Goal: Task Accomplishment & Management: Complete application form

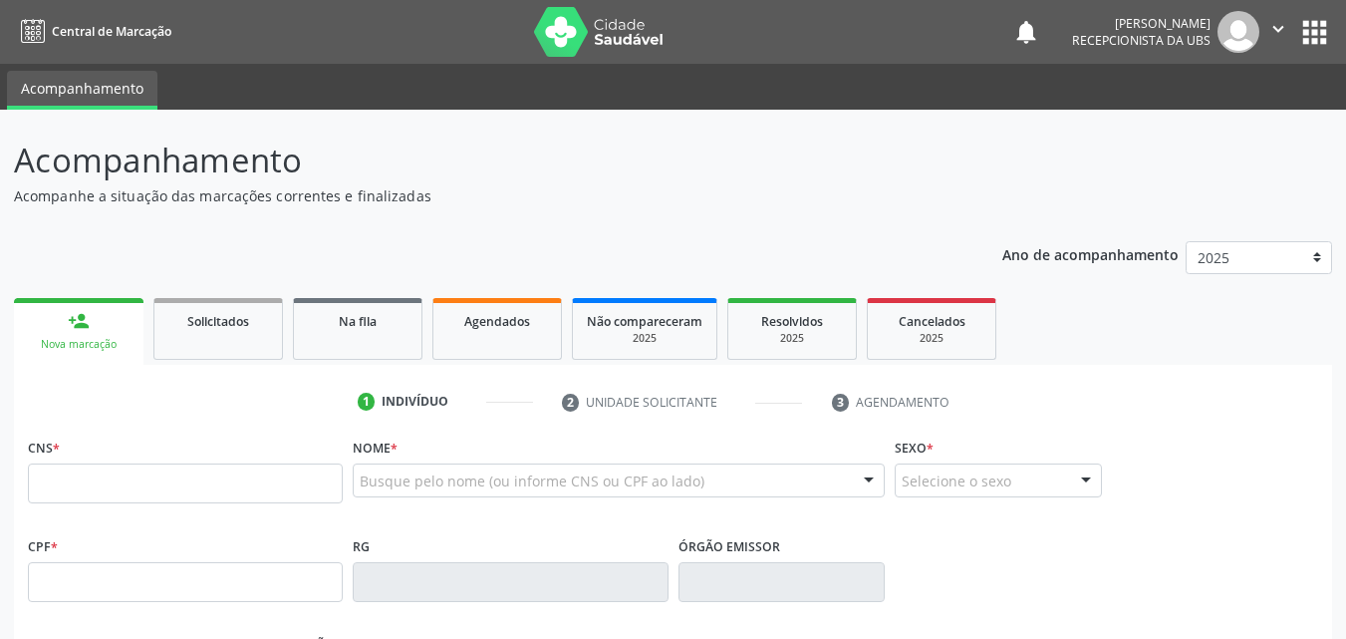
click at [886, 172] on p "Acompanhamento" at bounding box center [475, 161] width 923 height 50
click at [114, 471] on input "text" at bounding box center [185, 483] width 315 height 40
click at [442, 333] on link "Agendados" at bounding box center [497, 329] width 130 height 62
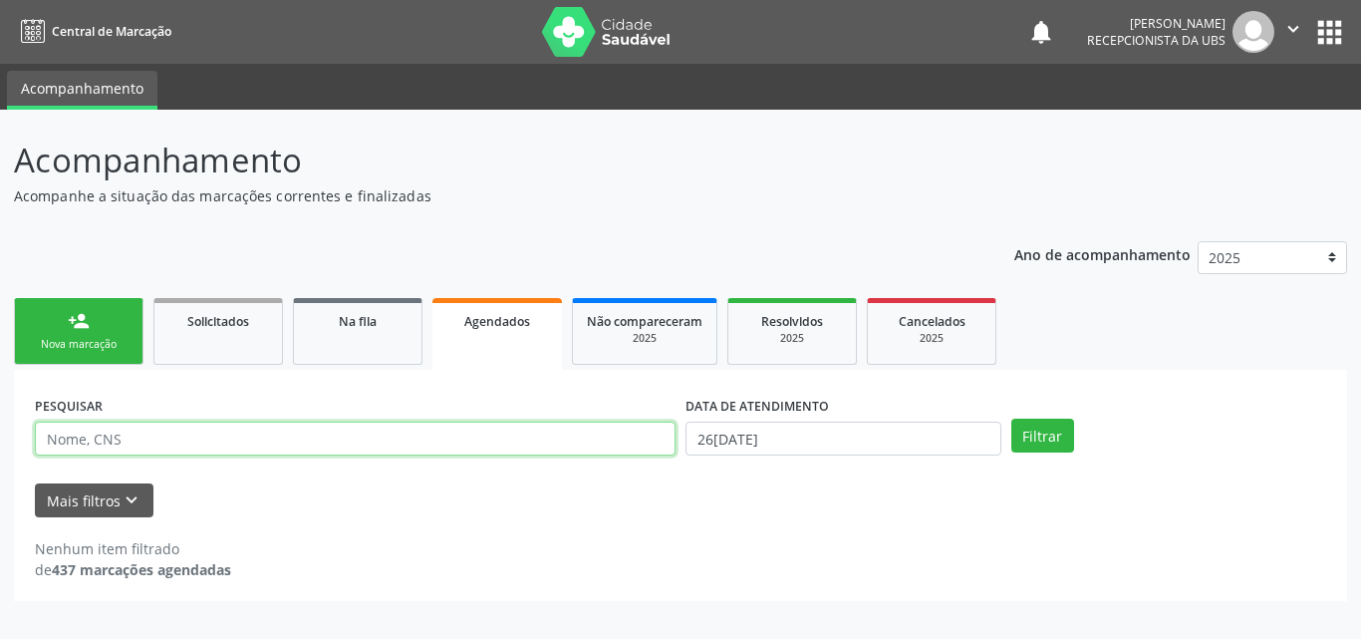
click at [351, 435] on input "text" at bounding box center [355, 438] width 641 height 34
type input "[PERSON_NAME]"
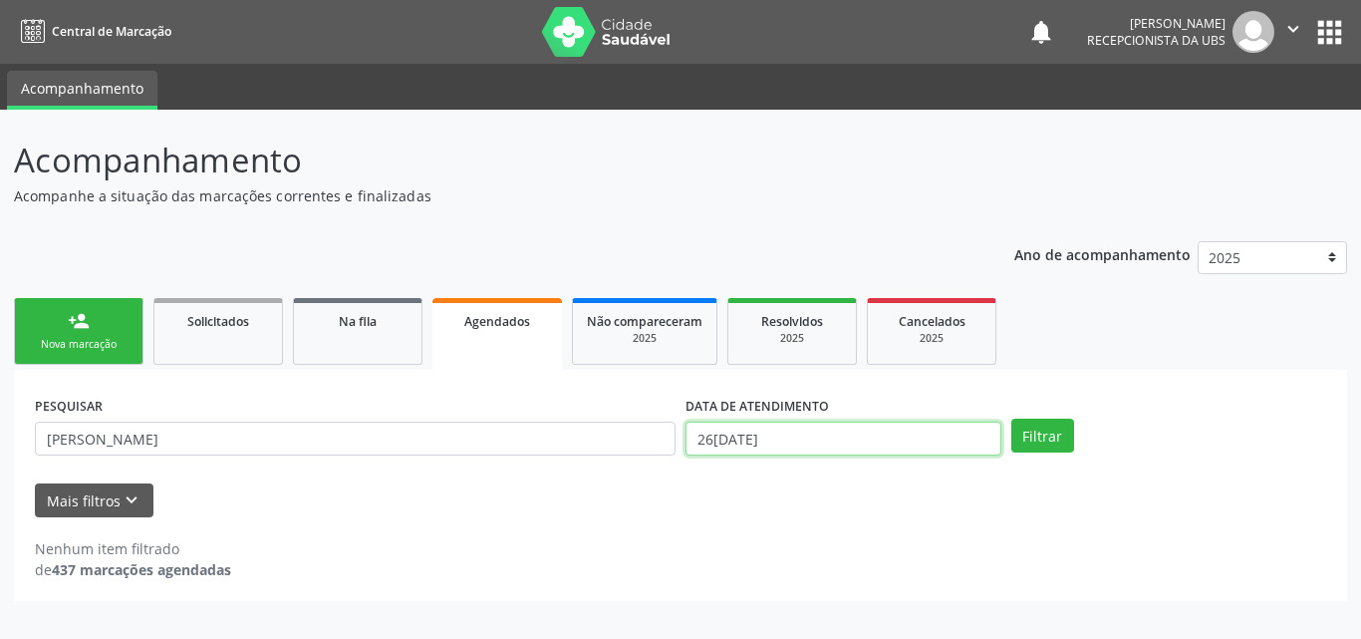
click at [831, 434] on input "26[DATE]" at bounding box center [844, 438] width 316 height 34
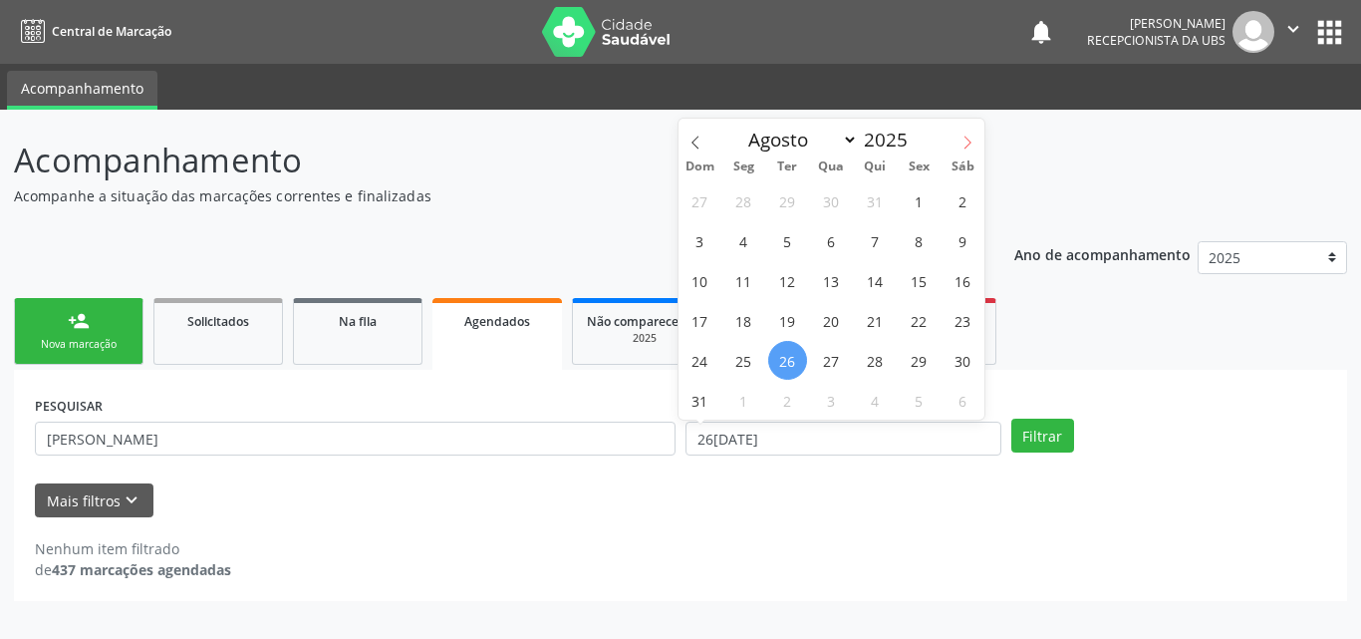
click at [966, 147] on icon at bounding box center [968, 142] width 7 height 13
select select "8"
click at [885, 242] on span "11" at bounding box center [875, 240] width 39 height 39
type input "1[DATE]"
click at [885, 242] on span "11" at bounding box center [875, 240] width 39 height 39
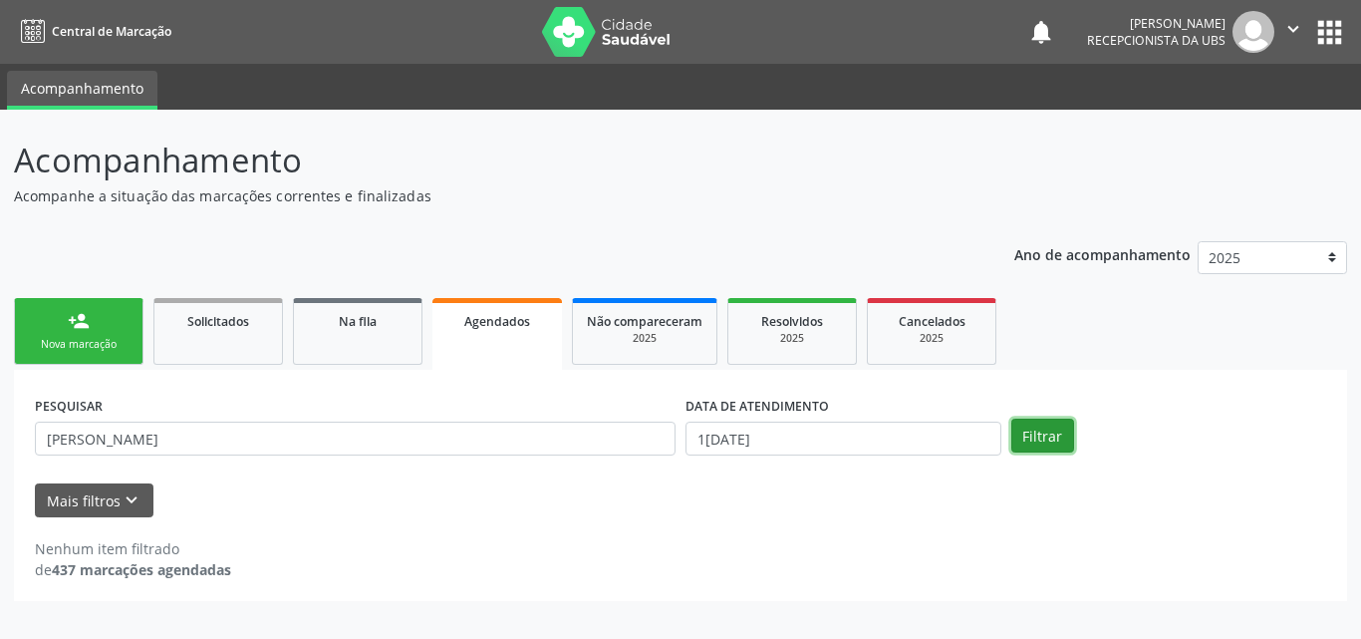
click at [1026, 430] on button "Filtrar" at bounding box center [1042, 435] width 63 height 34
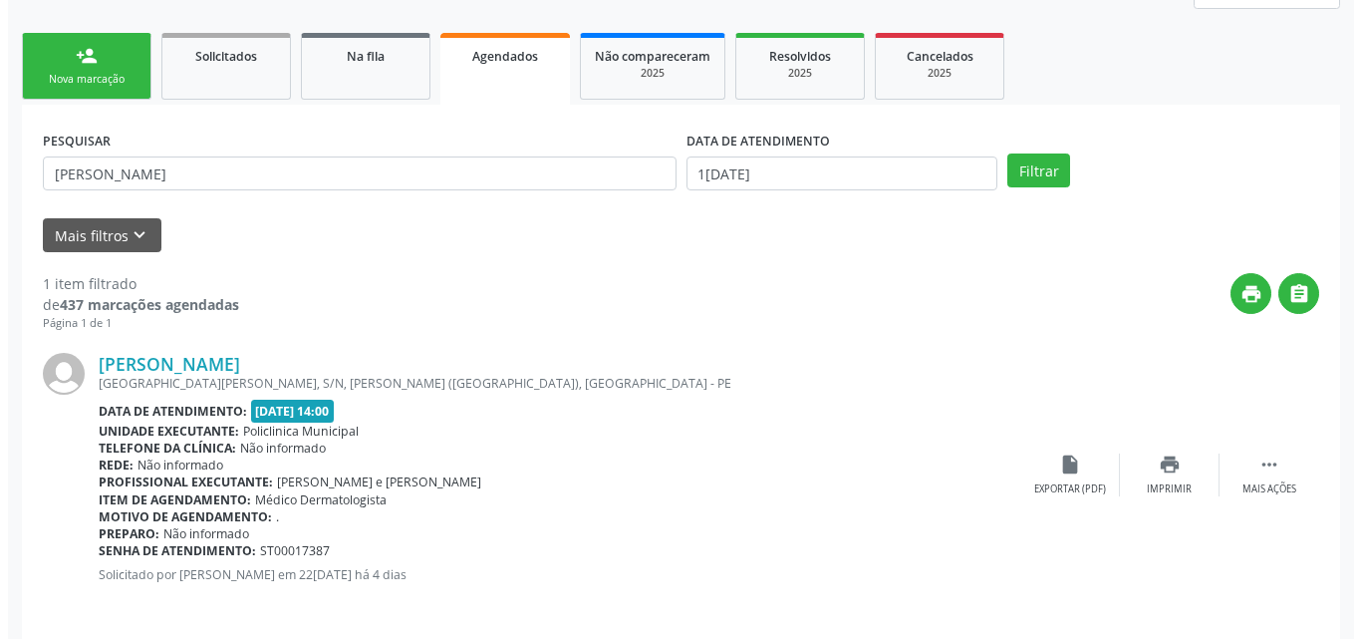
scroll to position [279, 0]
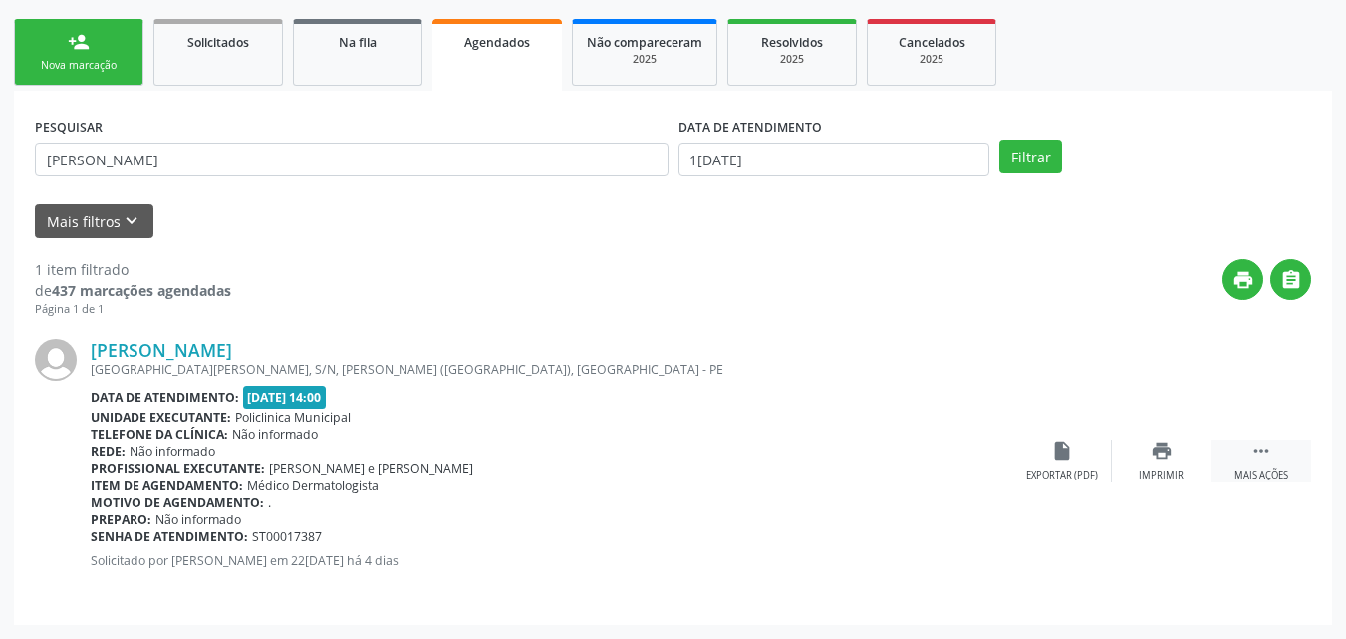
click at [1251, 455] on icon "" at bounding box center [1261, 450] width 22 height 22
click at [1072, 456] on icon "cancel" at bounding box center [1062, 450] width 22 height 22
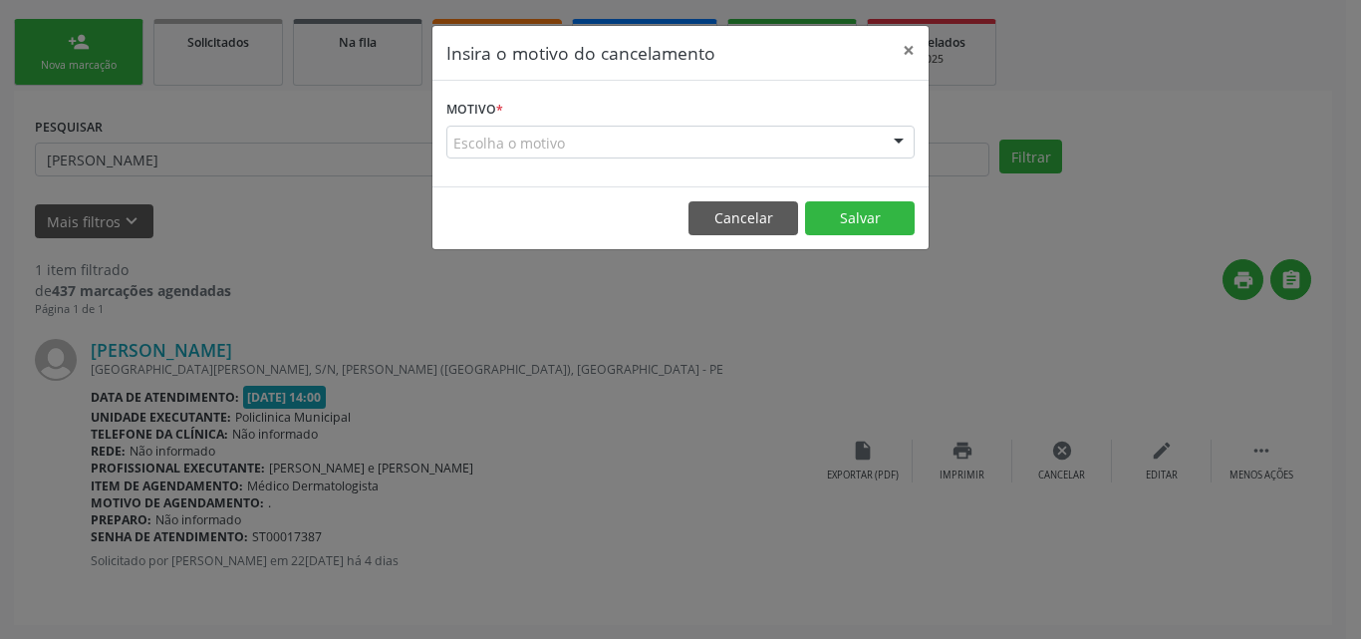
click at [678, 151] on div "Escolha o motivo" at bounding box center [680, 143] width 468 height 34
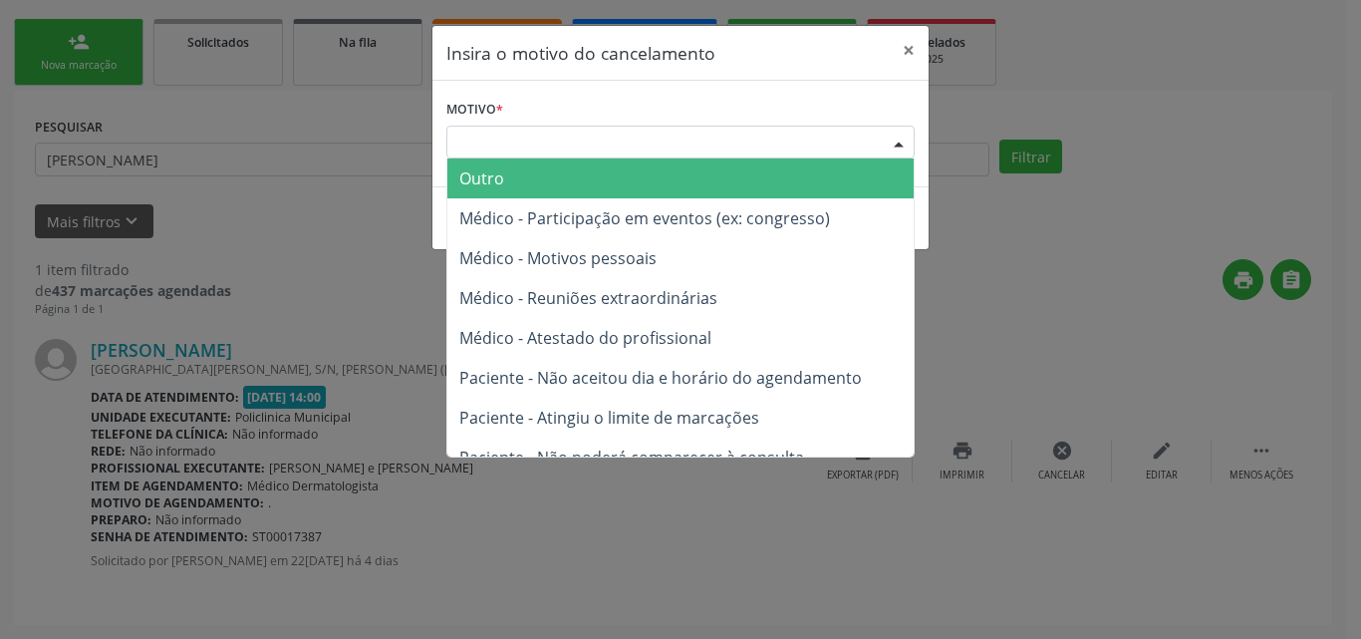
click at [667, 171] on span "Outro" at bounding box center [680, 178] width 466 height 40
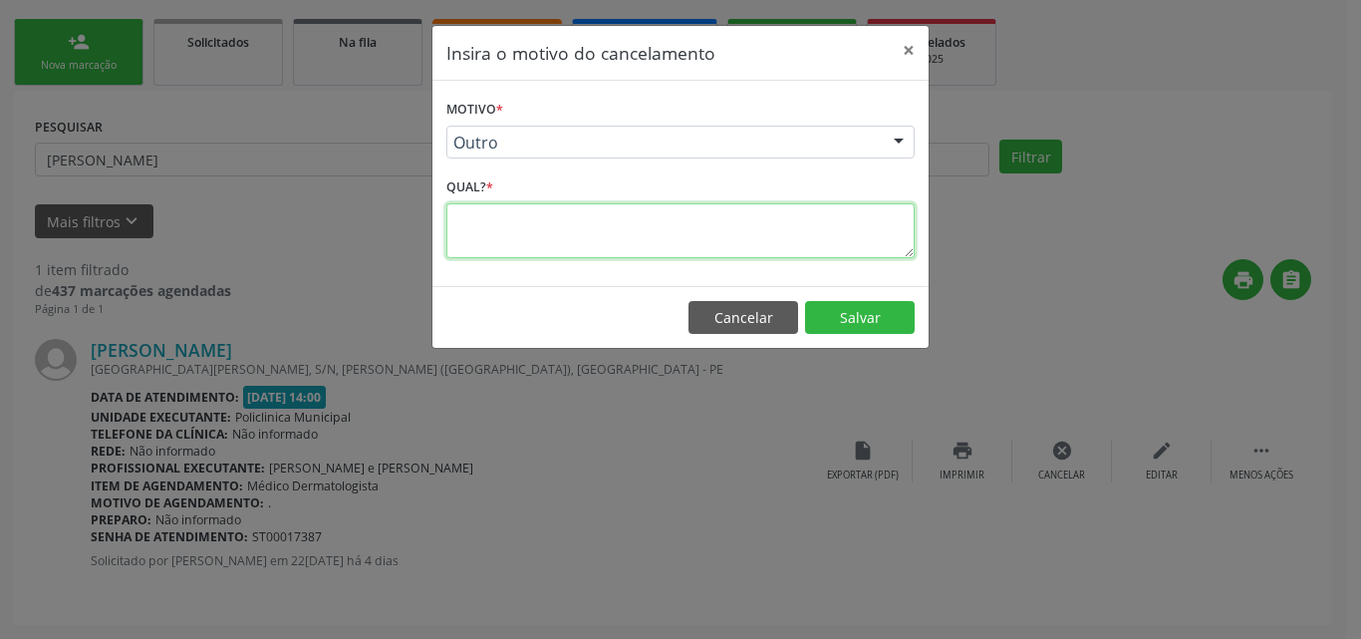
click at [674, 232] on textarea at bounding box center [680, 230] width 468 height 55
type textarea "."
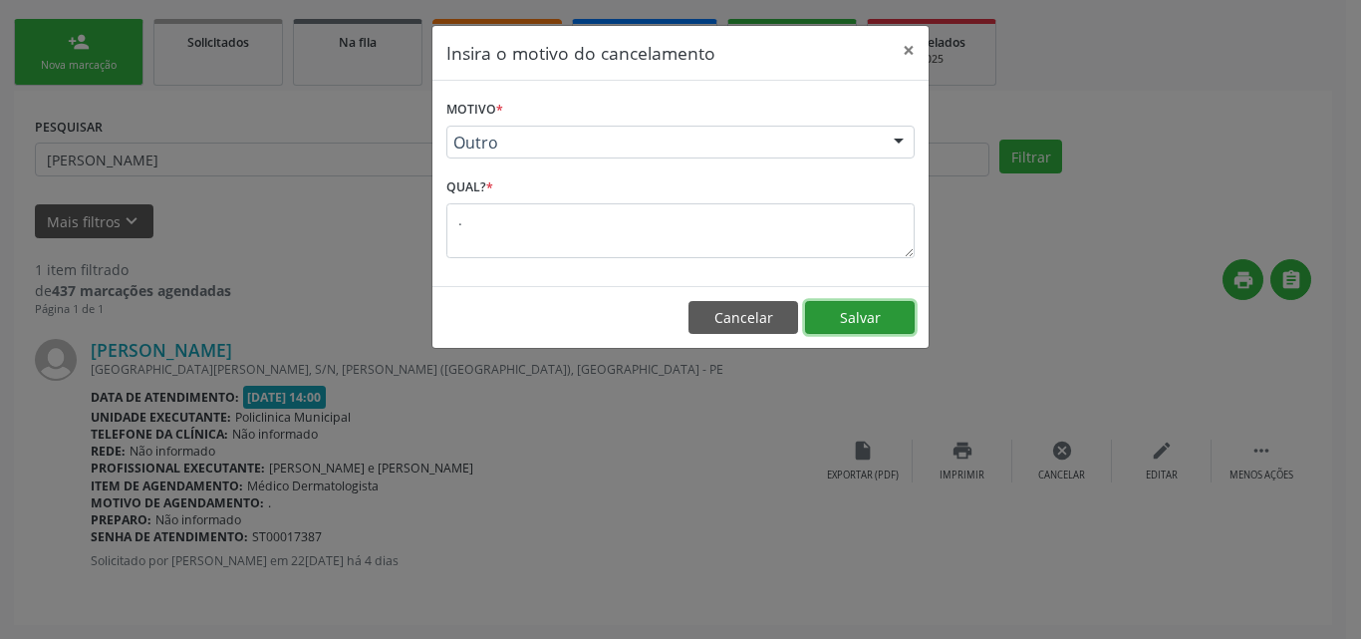
click at [860, 309] on button "Salvar" at bounding box center [860, 318] width 110 height 34
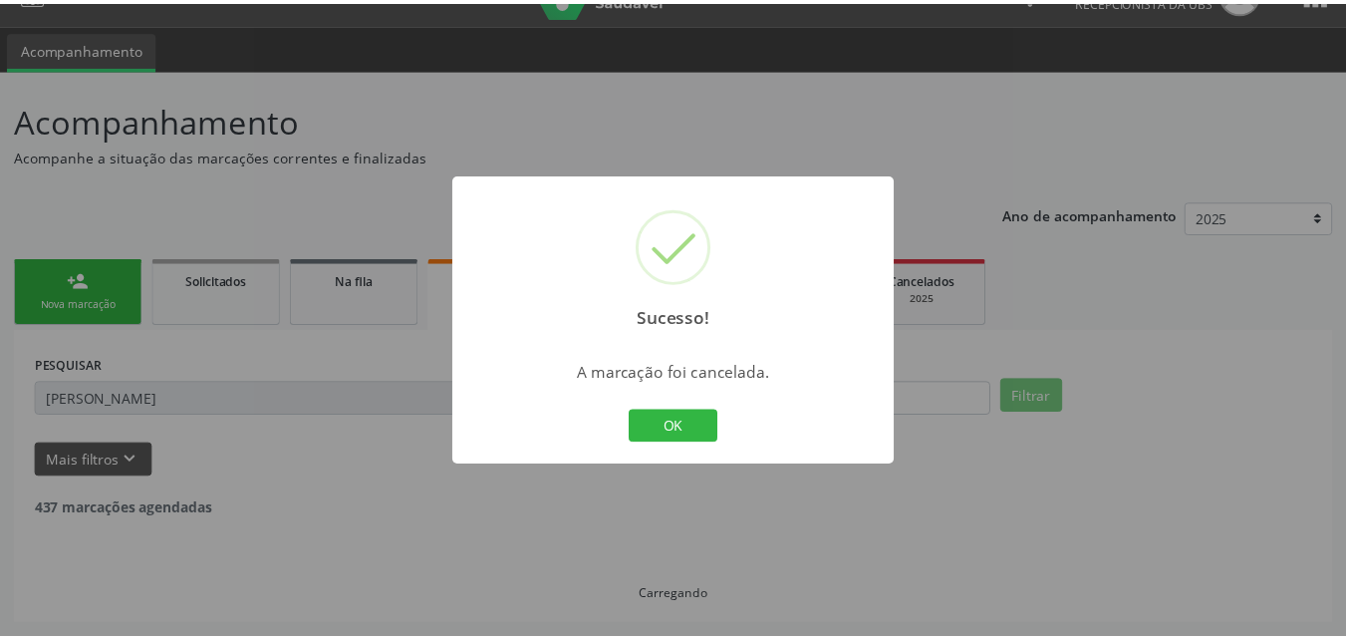
scroll to position [40, 0]
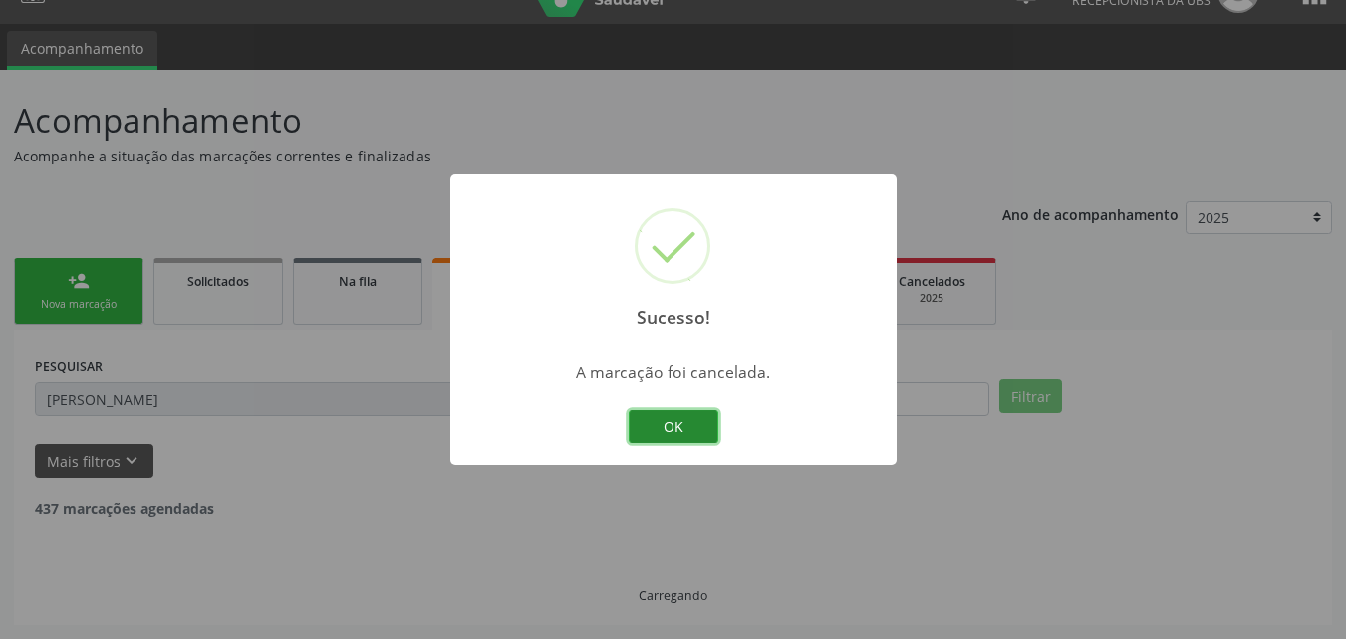
click at [706, 415] on button "OK" at bounding box center [674, 427] width 90 height 34
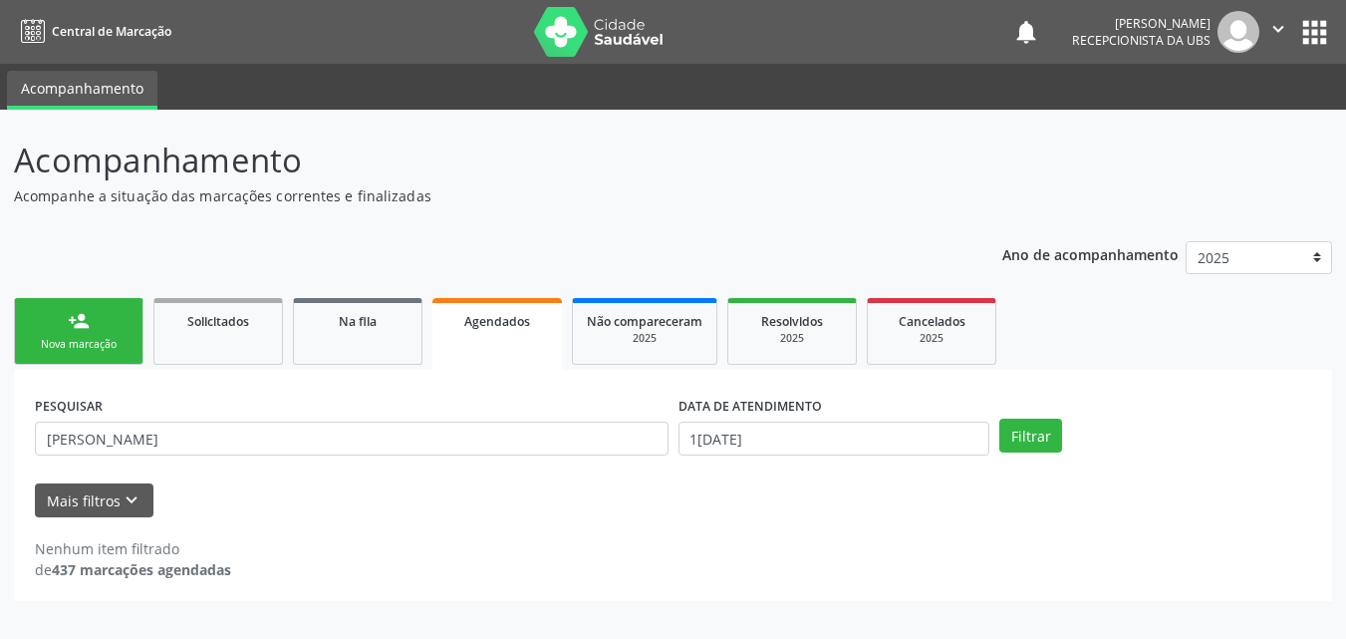
scroll to position [0, 0]
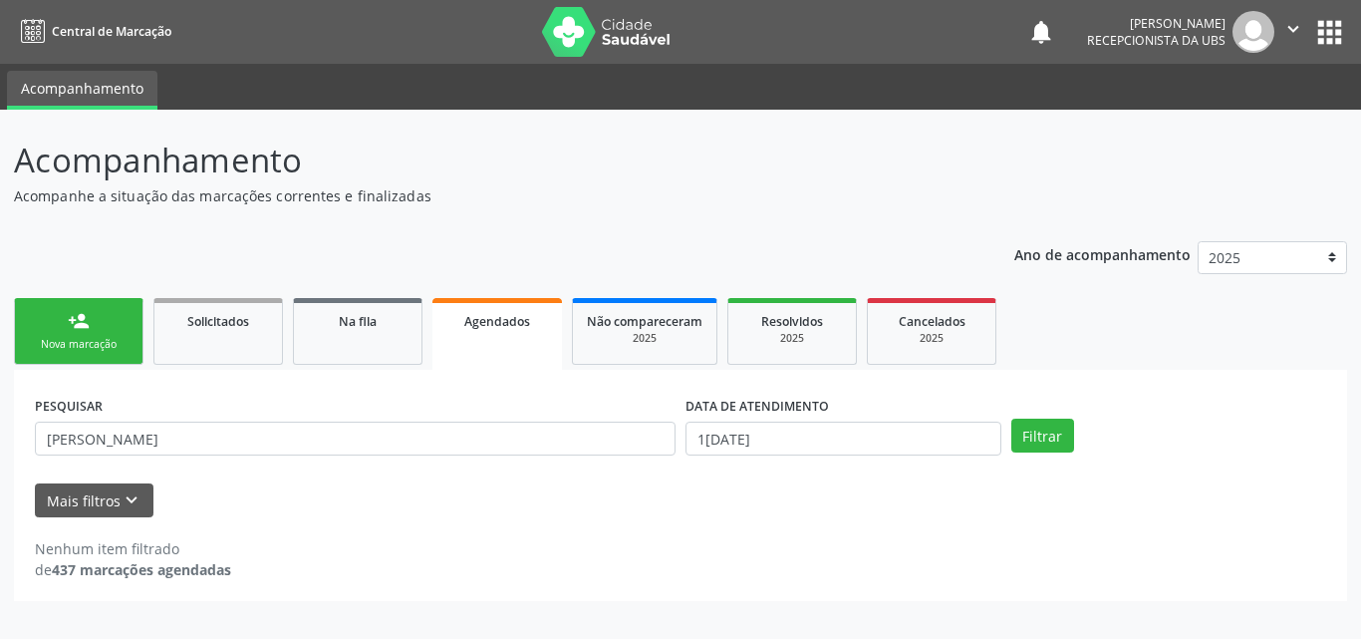
click at [55, 299] on link "person_add Nova marcação" at bounding box center [79, 331] width 130 height 67
click at [62, 320] on link "person_add Nova marcação" at bounding box center [79, 331] width 130 height 67
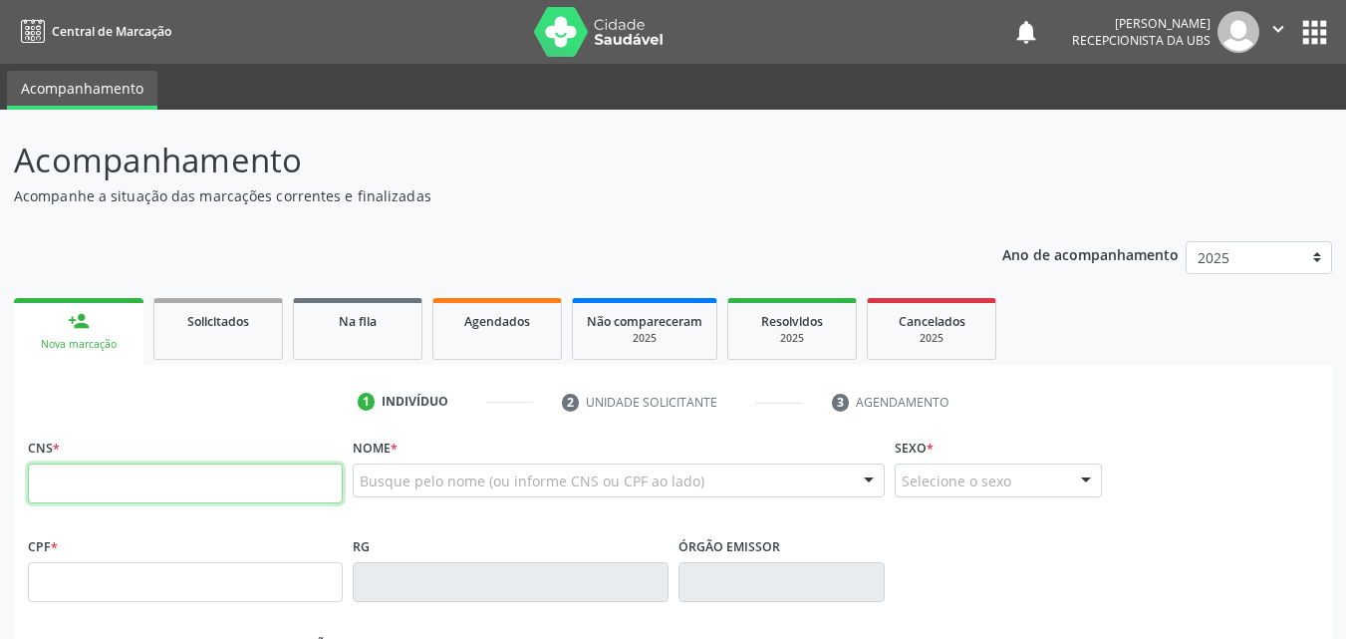
click at [159, 488] on input "text" at bounding box center [185, 483] width 315 height 40
type input "898 0037 2694 3724"
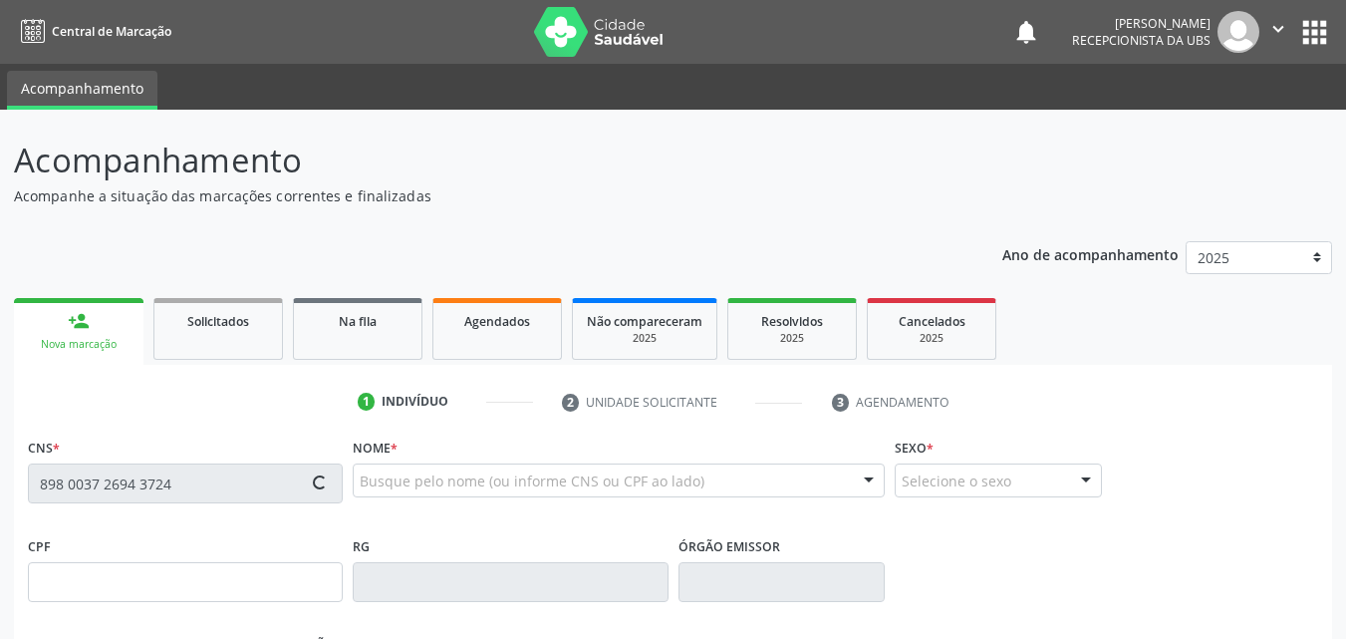
type input "160.374.844-06"
type input "01[DATE]"
type input "[PERSON_NAME]"
type input "[PHONE_NUMBER]"
type input "068.989.314-07"
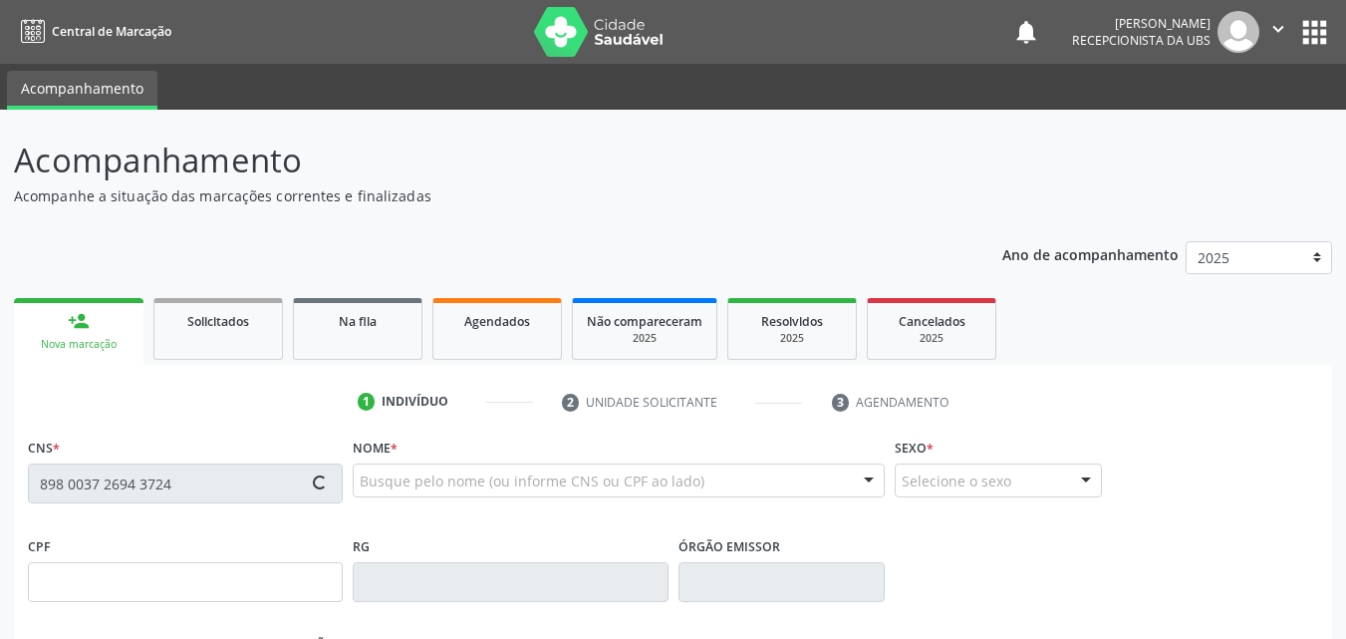
type input "100"
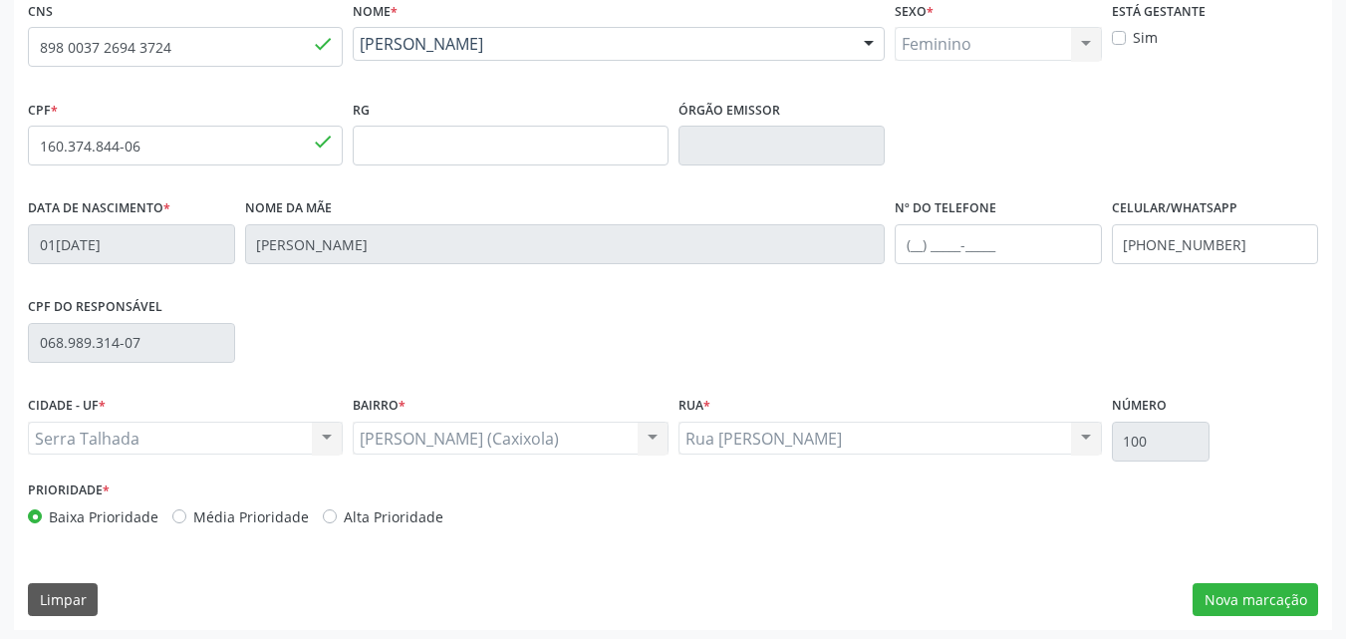
scroll to position [441, 0]
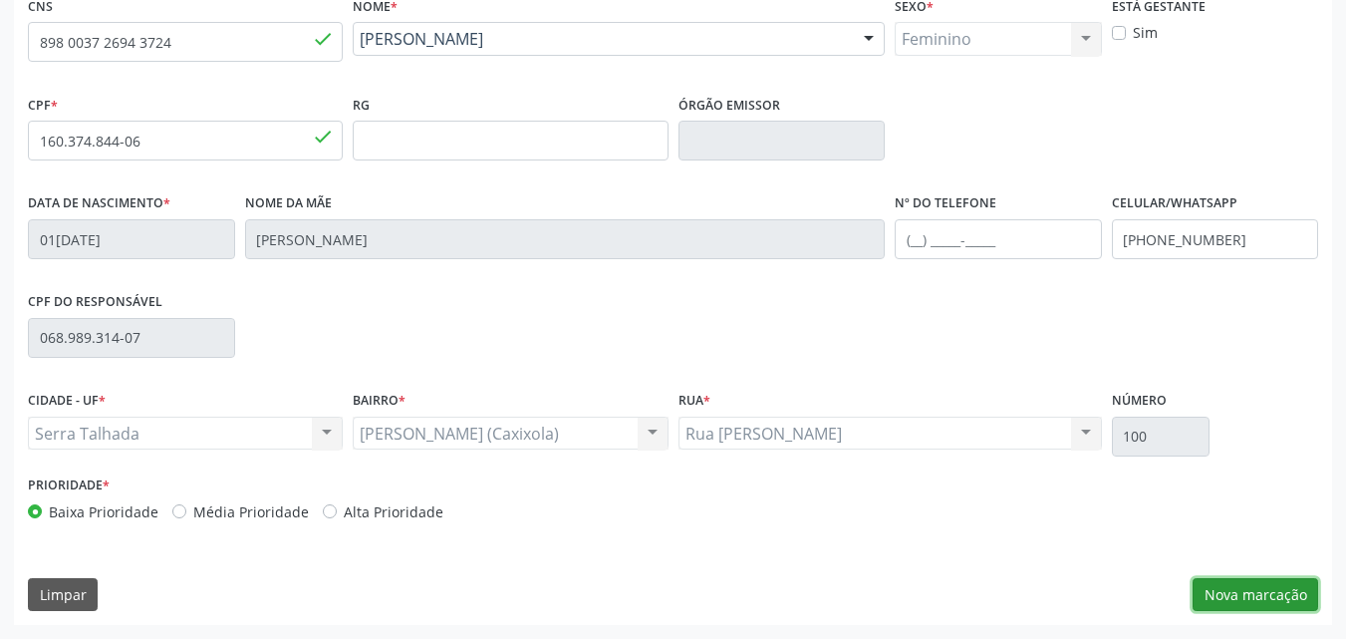
click at [1254, 602] on button "Nova marcação" at bounding box center [1256, 595] width 126 height 34
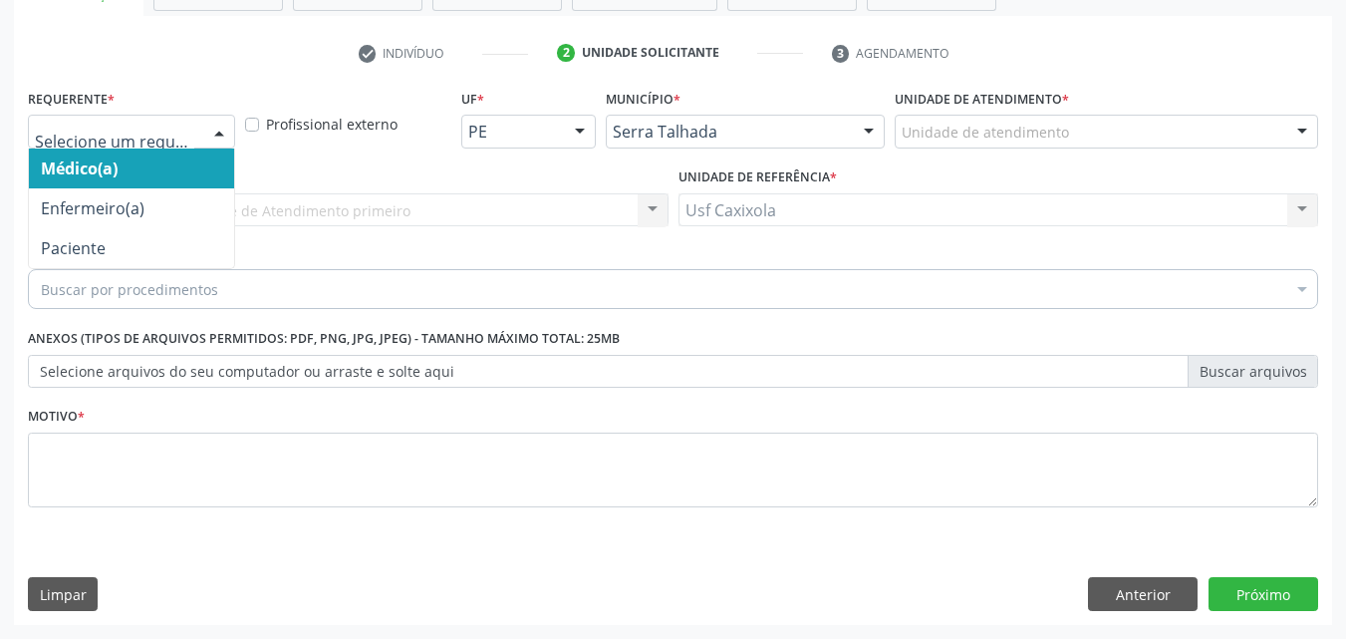
click at [210, 124] on div at bounding box center [219, 133] width 30 height 34
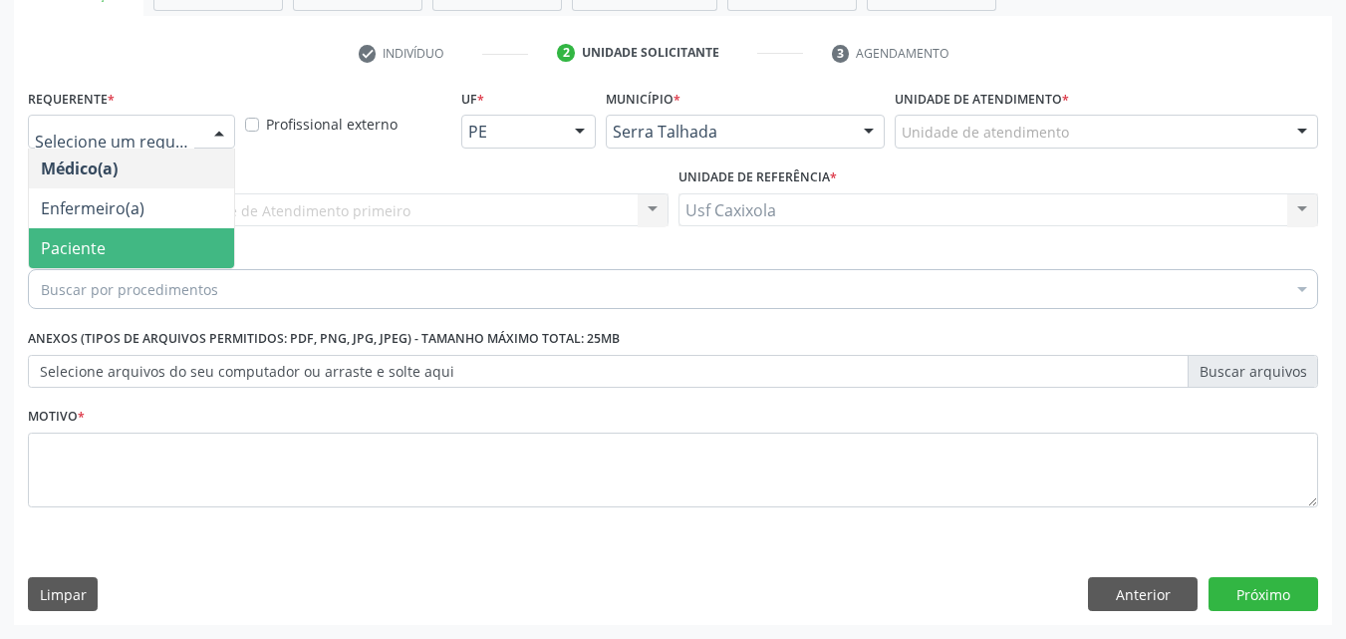
click at [204, 235] on span "Paciente" at bounding box center [131, 248] width 205 height 40
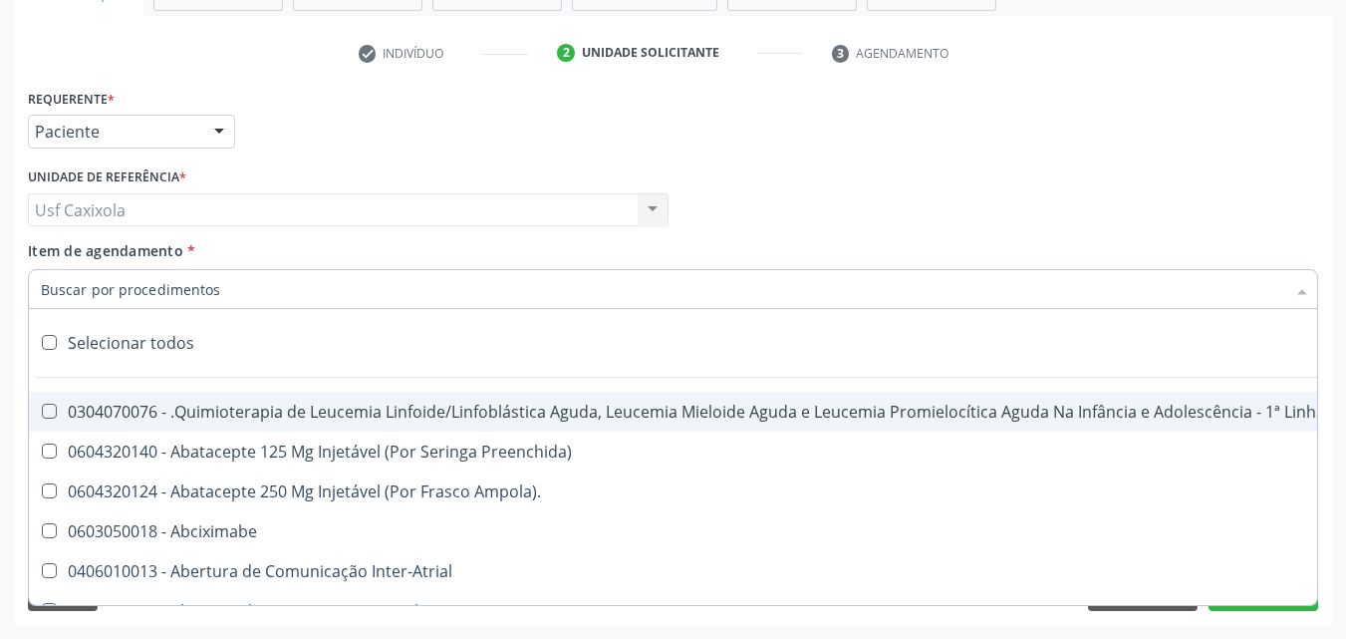
click at [215, 288] on input "Item de agendamento *" at bounding box center [663, 289] width 1245 height 40
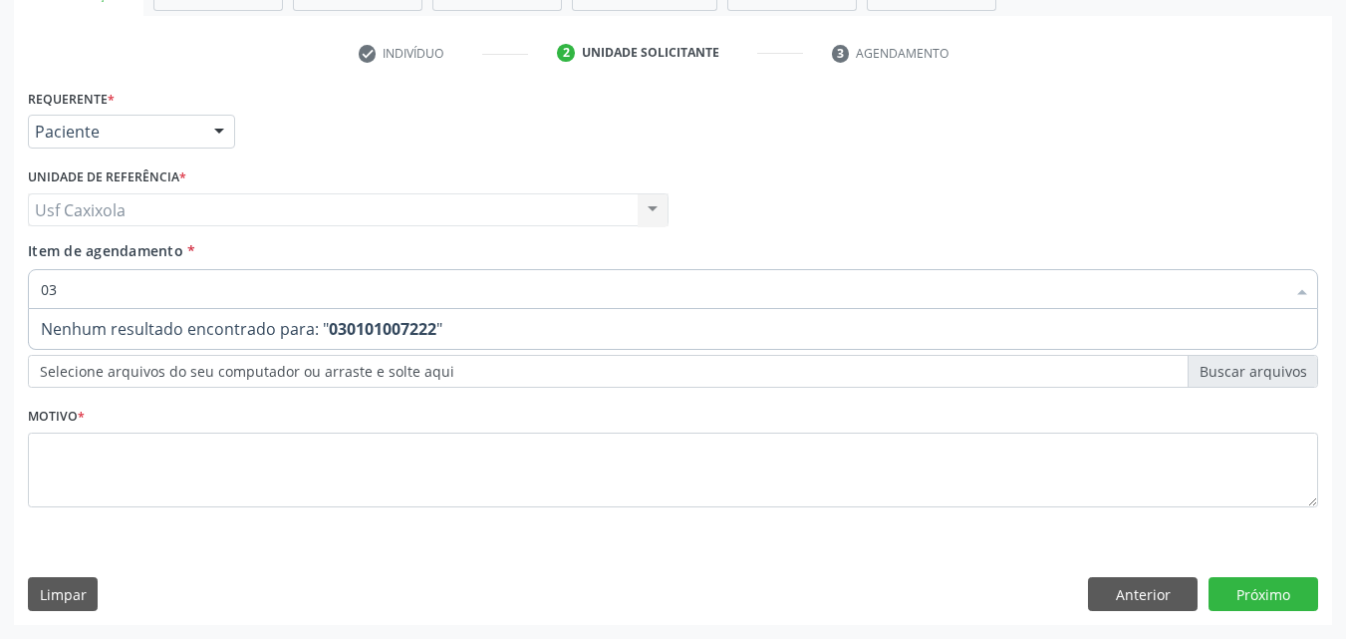
type input "0"
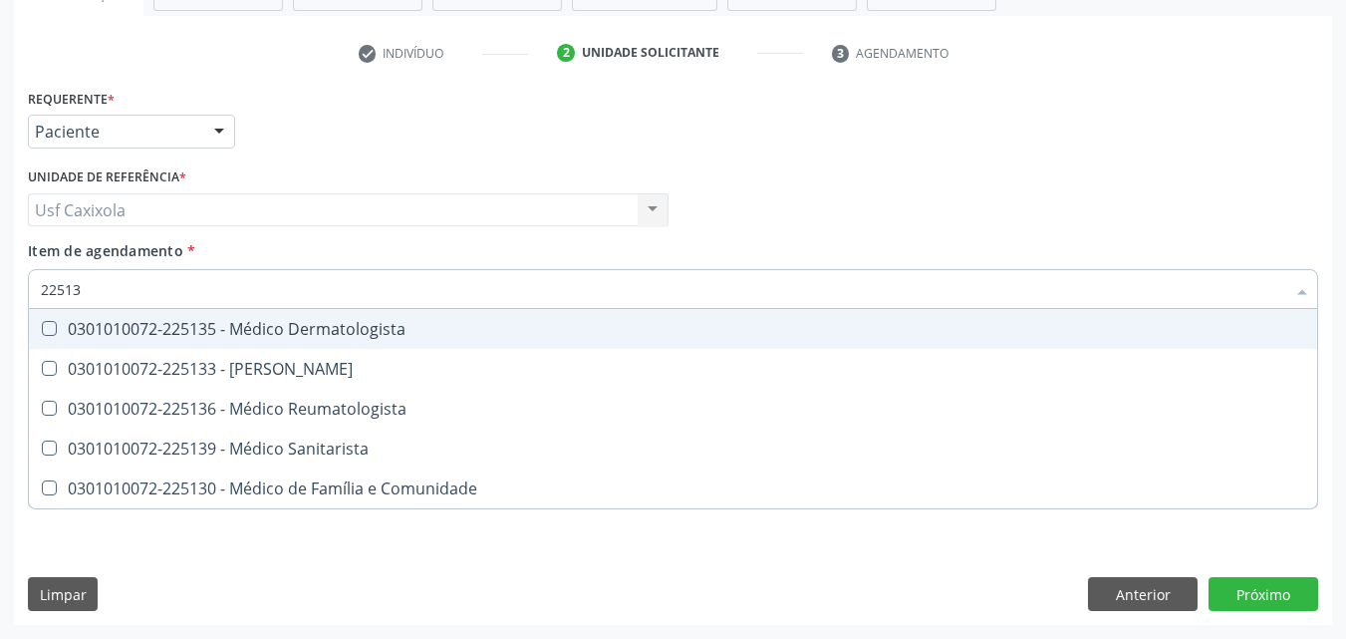
type input "225135"
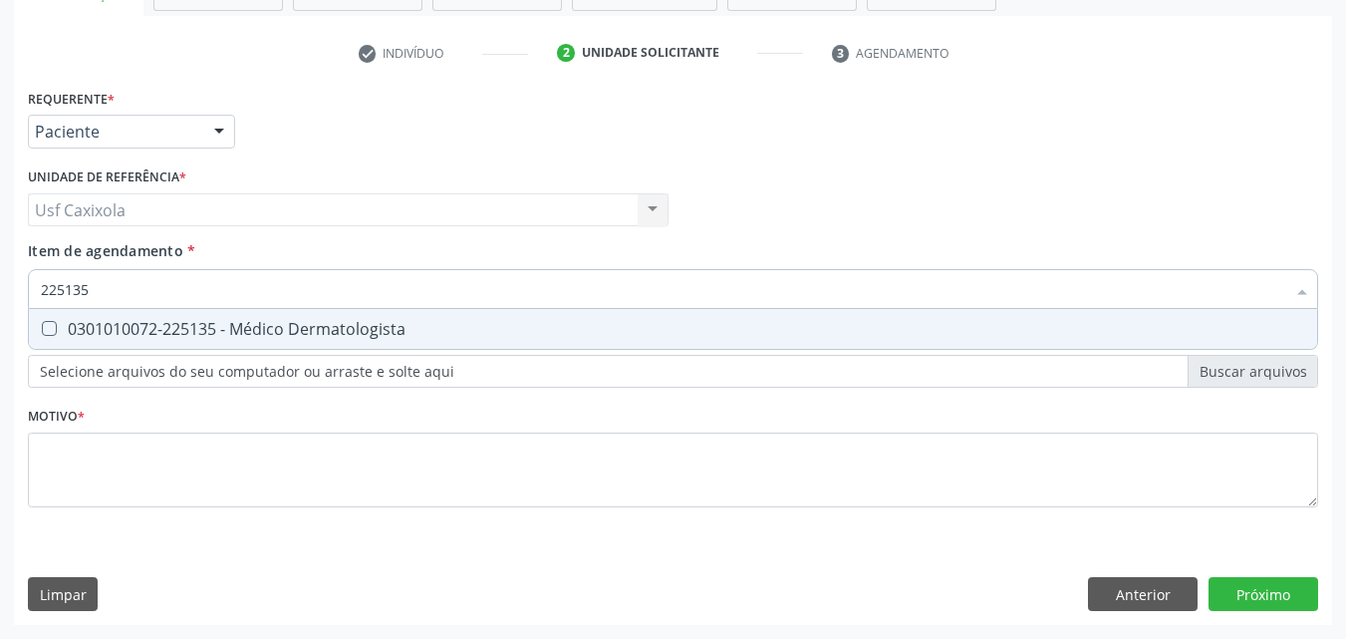
click at [248, 333] on div "0301010072-225135 - Médico Dermatologista" at bounding box center [673, 329] width 1264 height 16
checkbox Dermatologista "true"
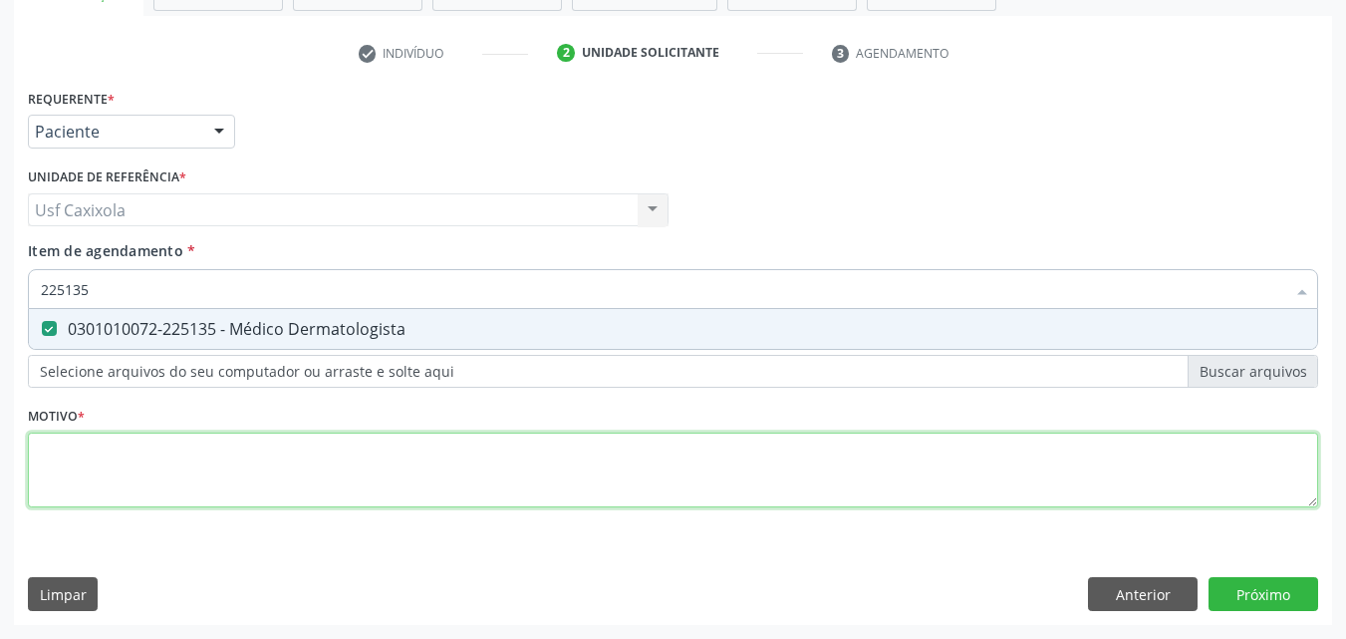
click at [270, 487] on div "Requerente * Paciente Médico(a) Enfermeiro(a) Paciente Nenhum resultado encontr…" at bounding box center [673, 309] width 1290 height 451
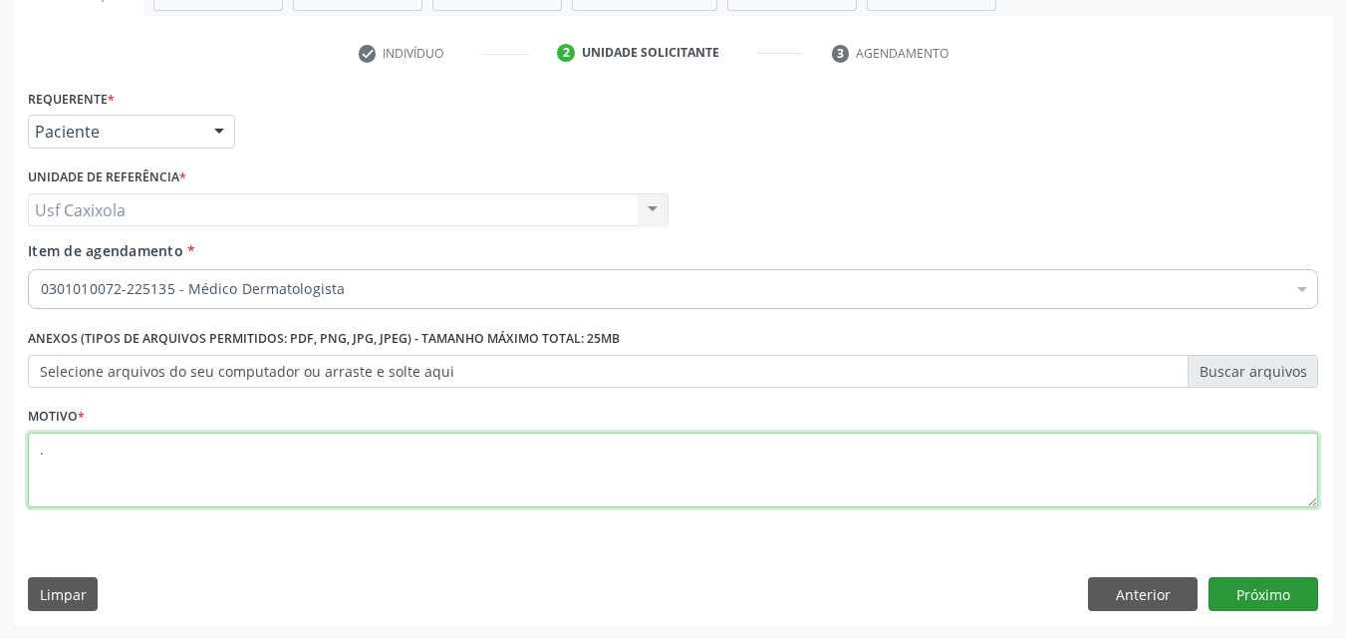
type textarea "."
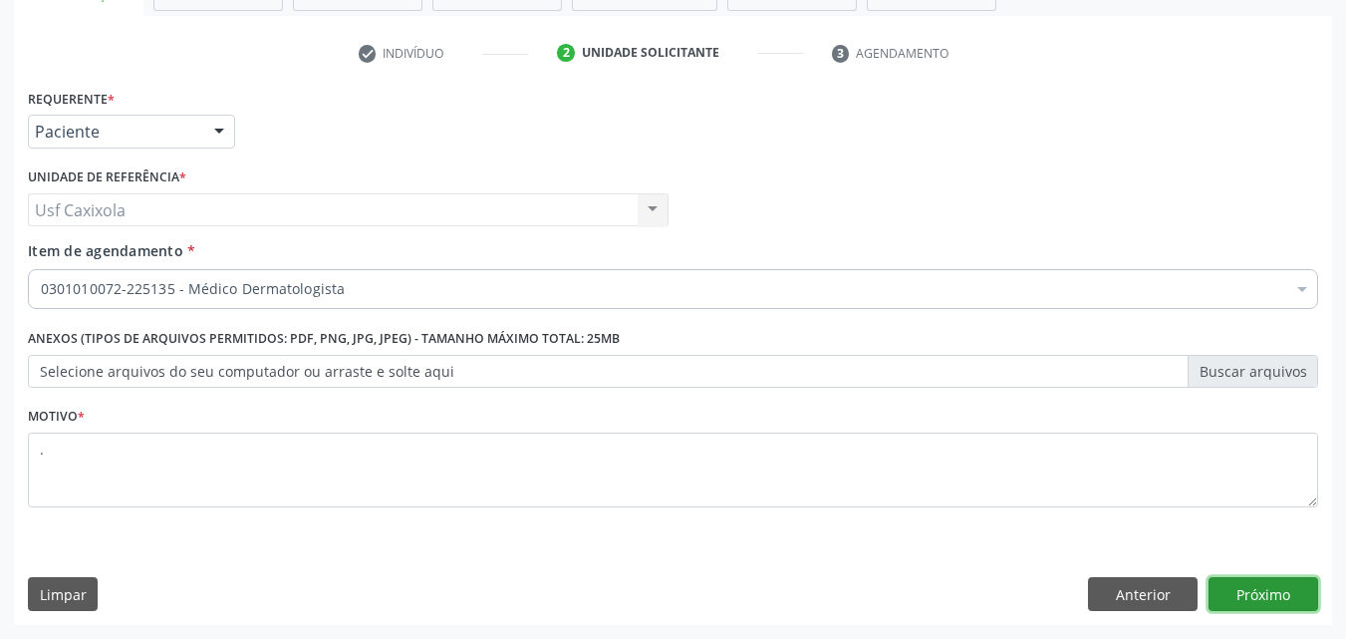
click at [1275, 597] on button "Próximo" at bounding box center [1264, 594] width 110 height 34
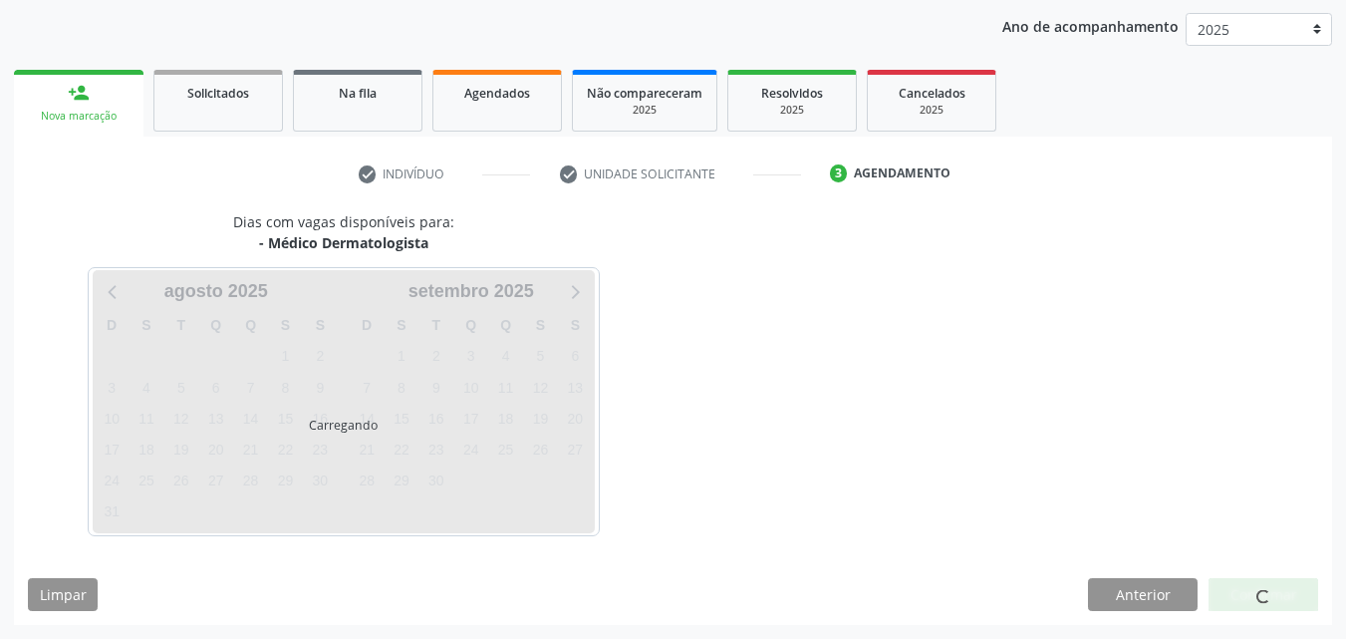
scroll to position [228, 0]
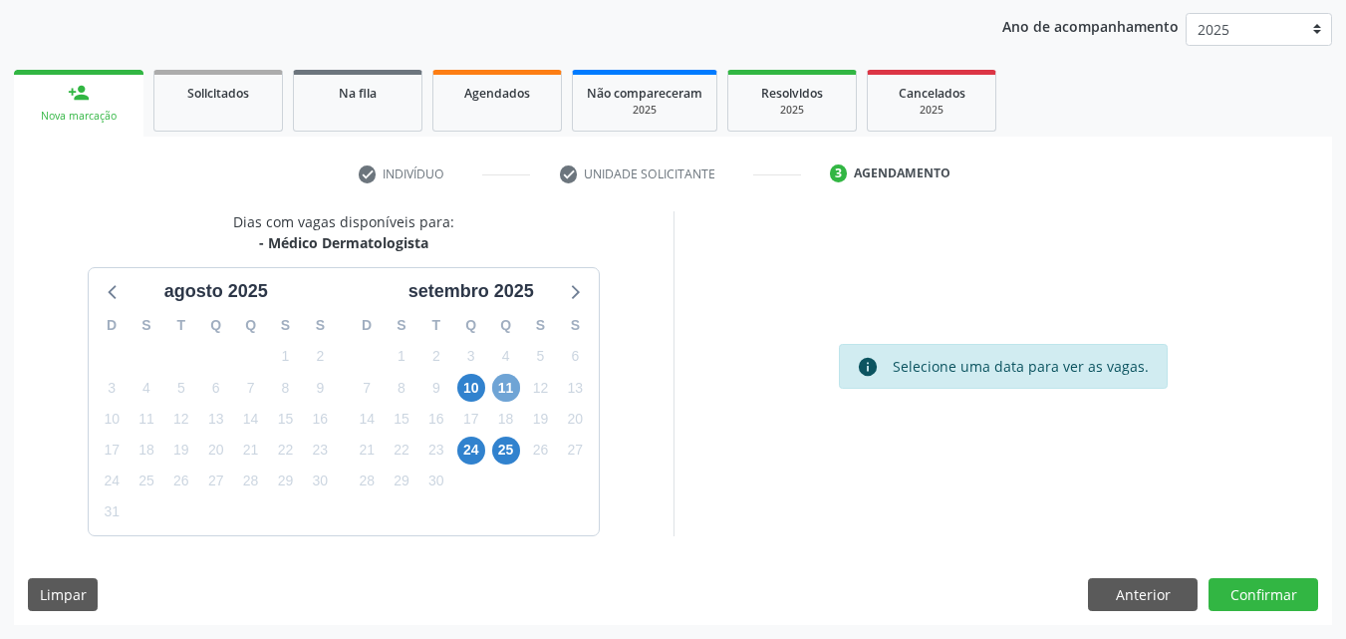
click at [514, 391] on span "11" at bounding box center [506, 388] width 28 height 28
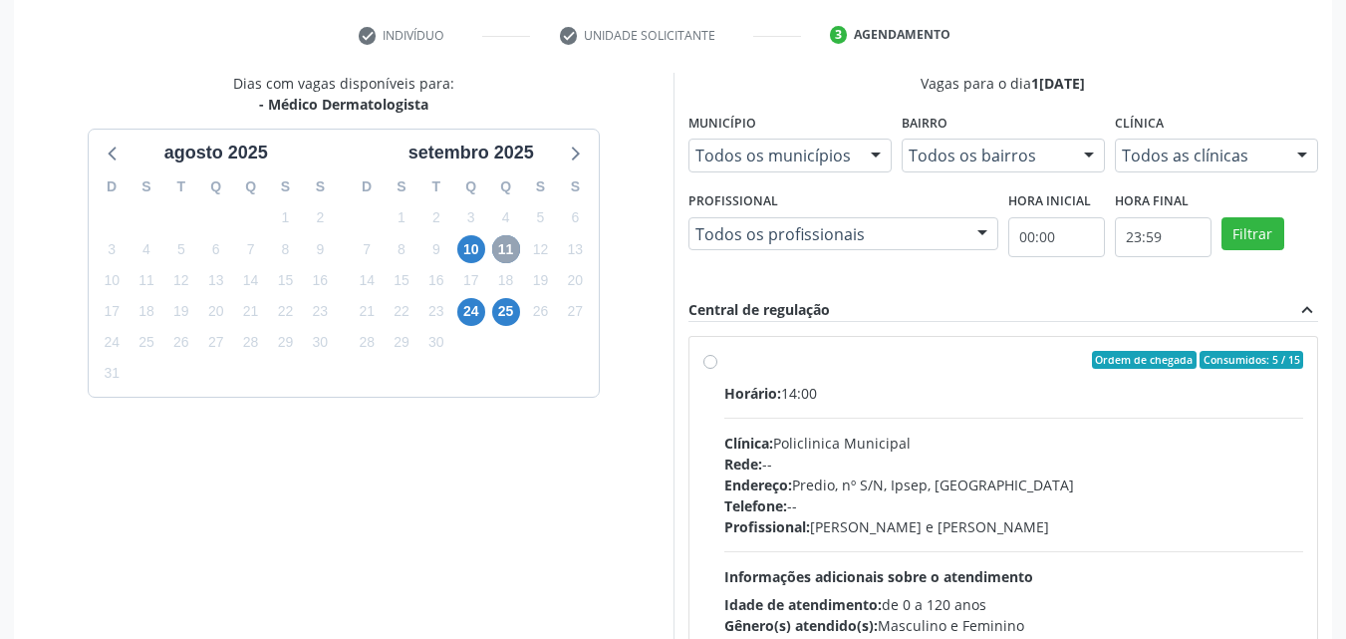
scroll to position [427, 0]
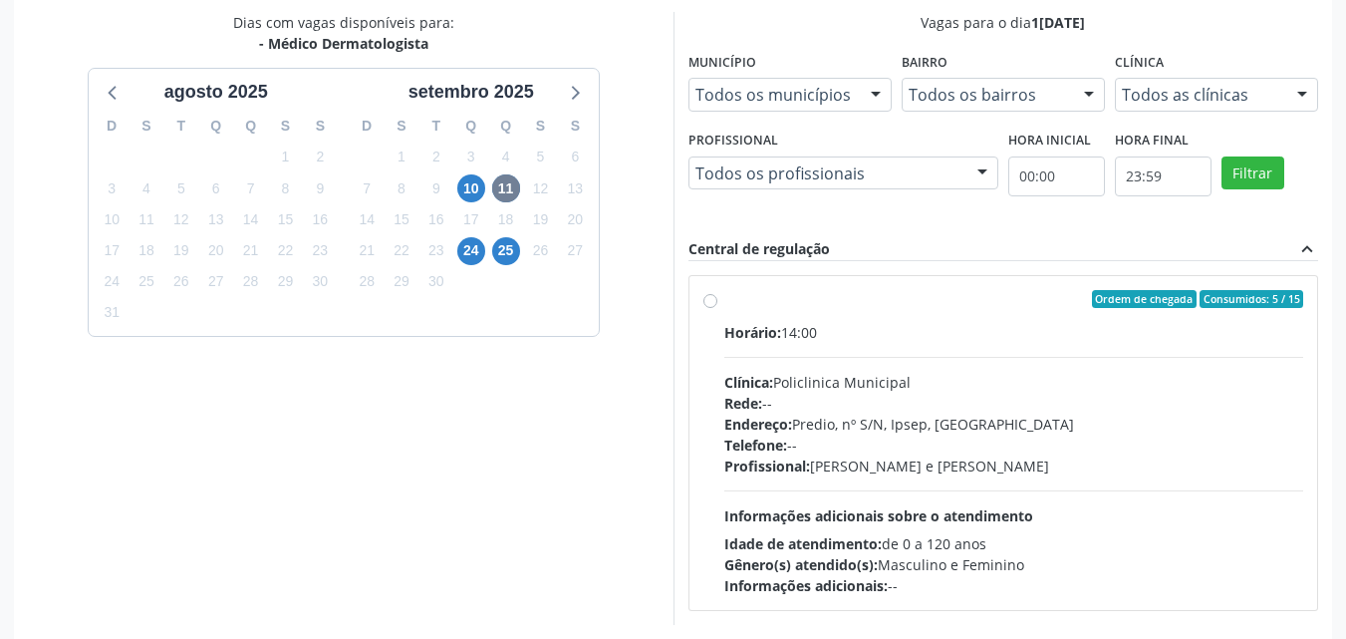
click at [722, 308] on div "Ordem de chegada Consumidos: 5 / 15 Horário: 14:00 Clínica: Policlinica Municip…" at bounding box center [1003, 443] width 601 height 306
radio input "true"
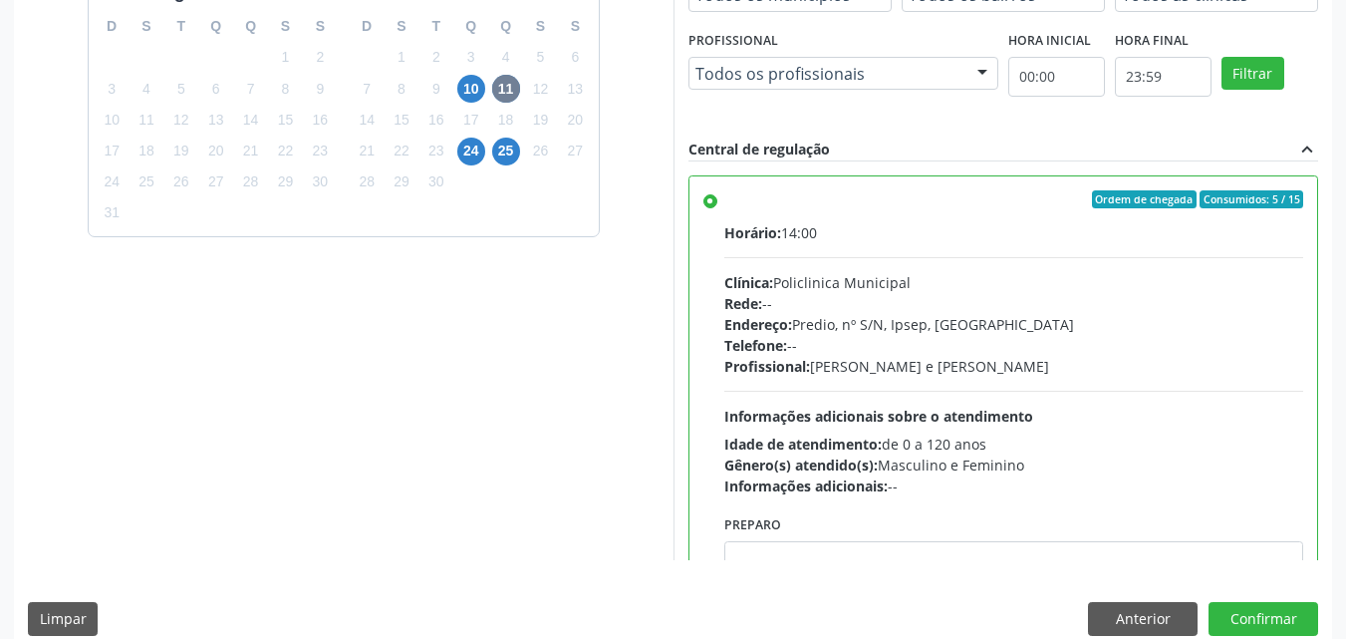
scroll to position [552, 0]
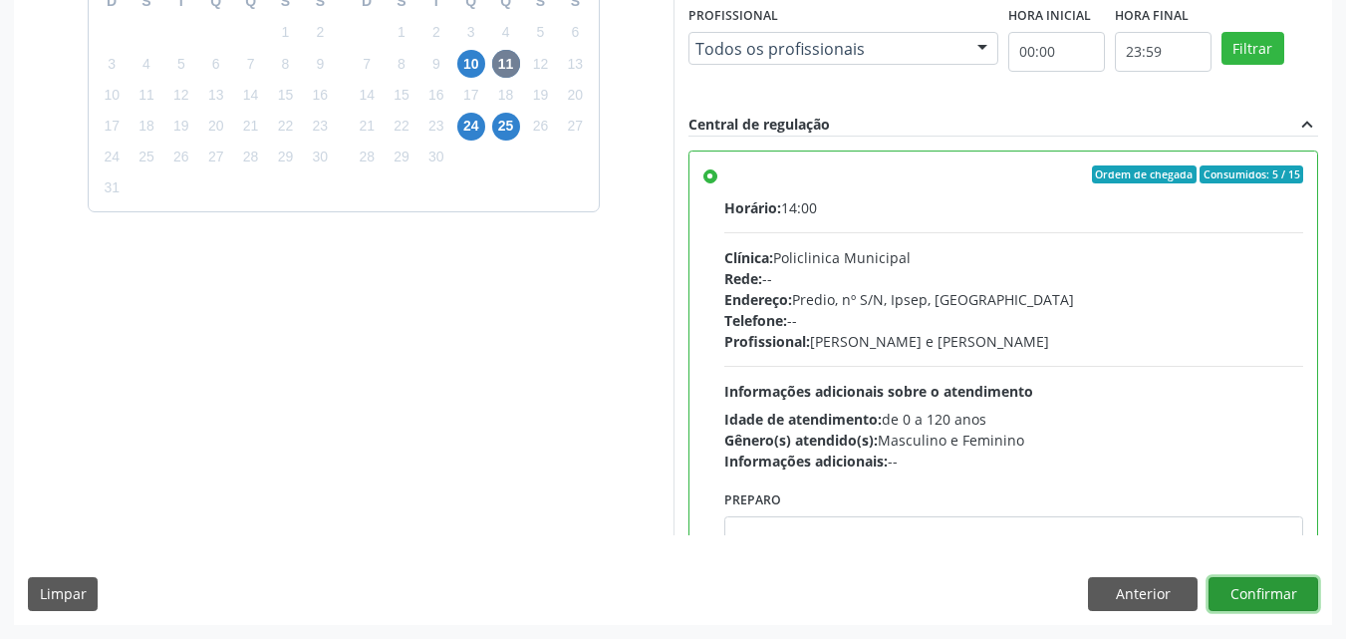
click at [1274, 595] on button "Confirmar" at bounding box center [1264, 594] width 110 height 34
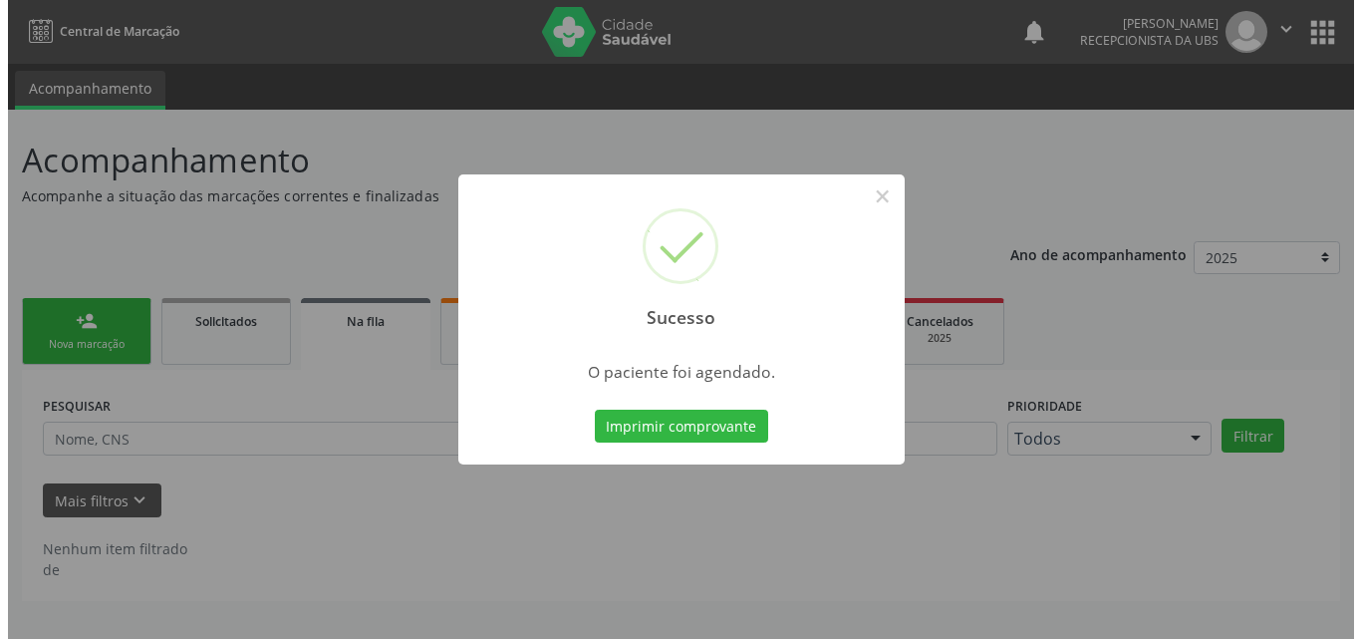
scroll to position [0, 0]
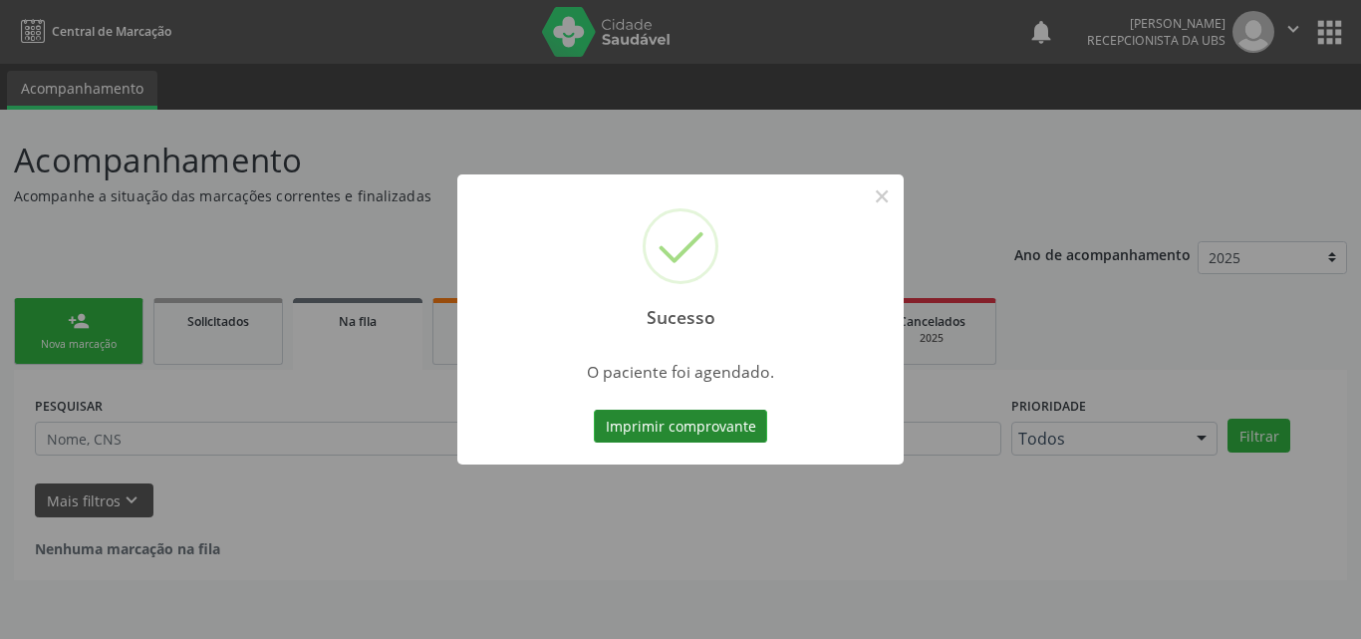
click at [651, 428] on button "Imprimir comprovante" at bounding box center [680, 427] width 173 height 34
